Goal: Task Accomplishment & Management: Complete application form

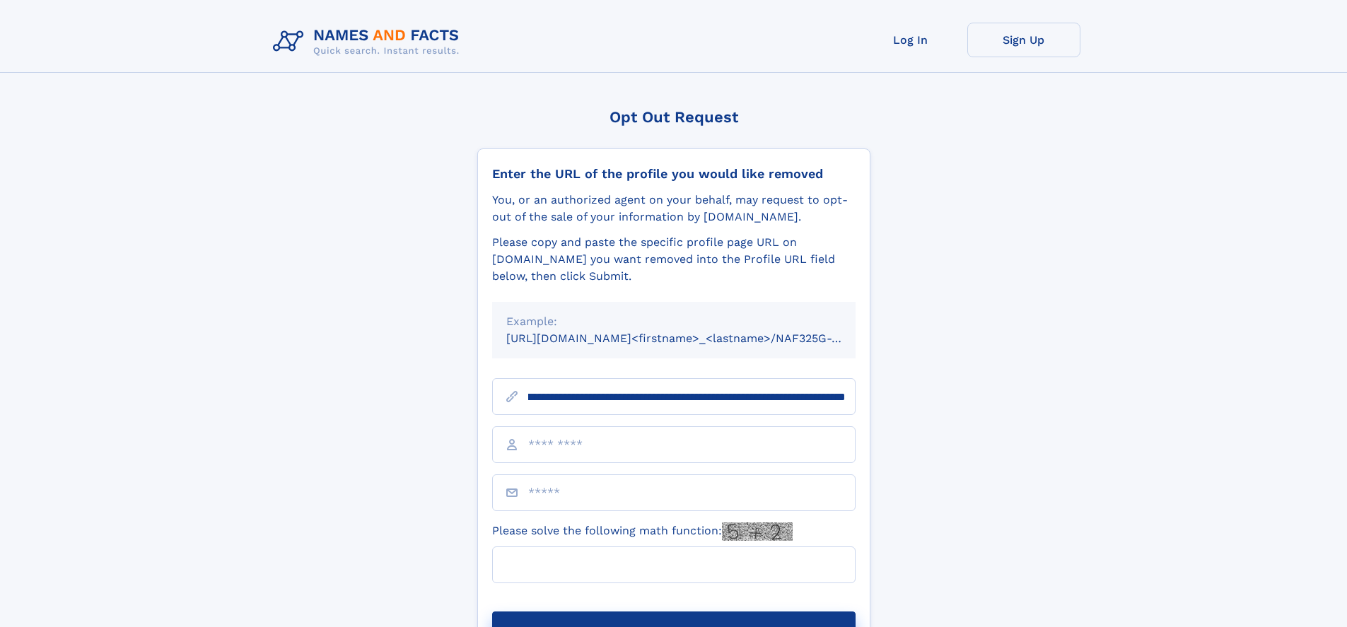
scroll to position [0, 156]
type input "**********"
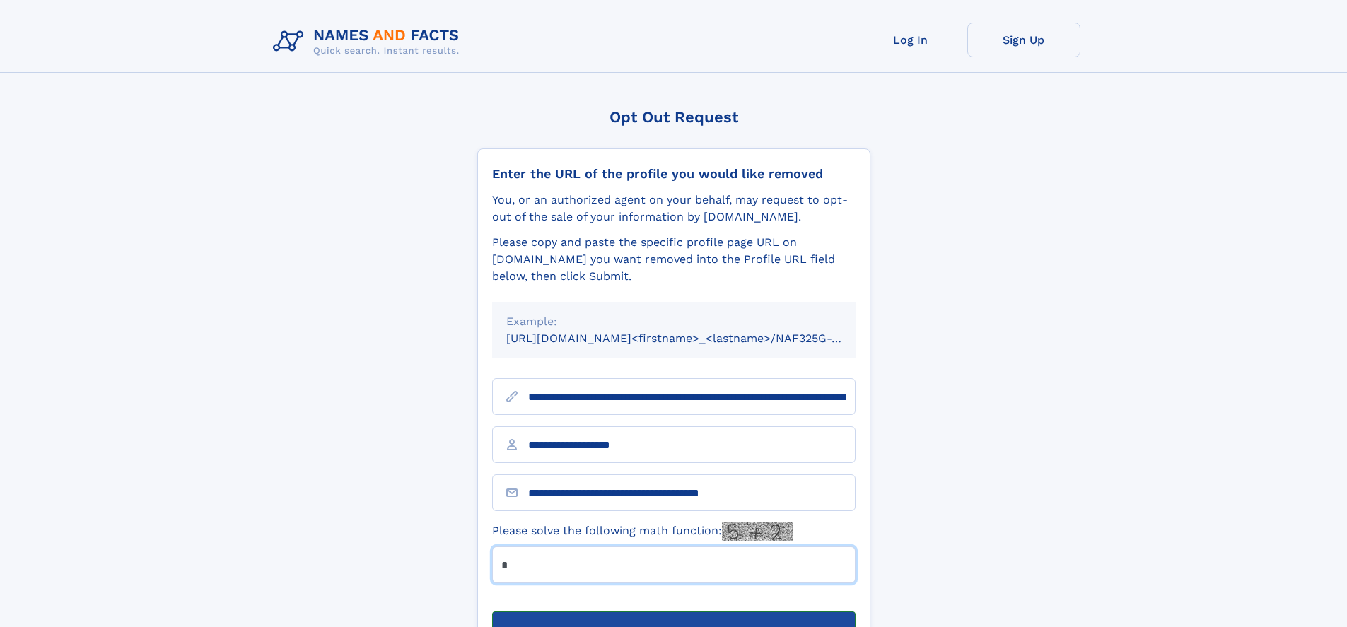
type input "*"
click at [673, 611] on button "Submit Opt Out Request" at bounding box center [673, 633] width 363 height 45
